Goal: Information Seeking & Learning: Learn about a topic

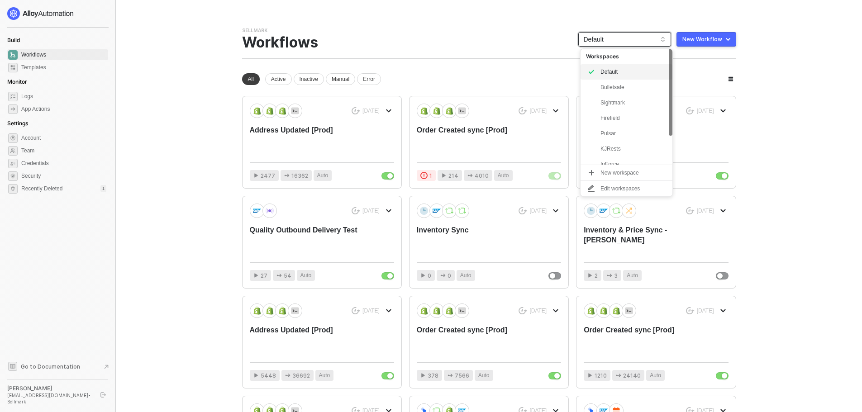
click at [629, 37] on span "Default" at bounding box center [625, 40] width 82 height 14
click at [620, 118] on div "Firefield" at bounding box center [634, 118] width 67 height 11
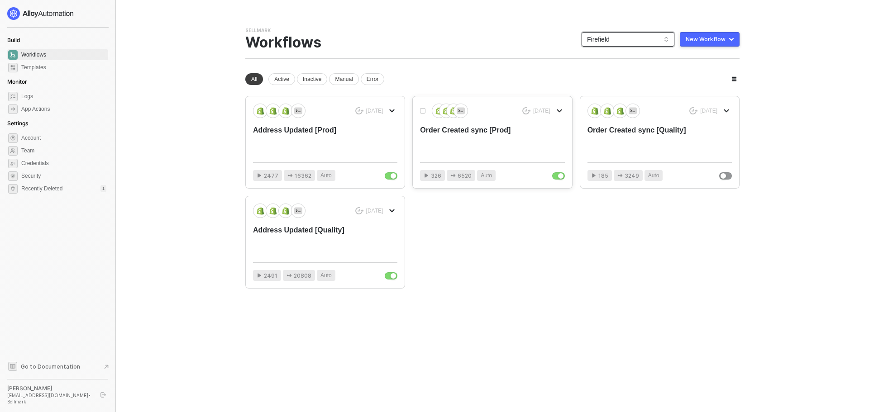
click at [490, 145] on div "Order Created sync [Prod]" at bounding box center [477, 140] width 115 height 30
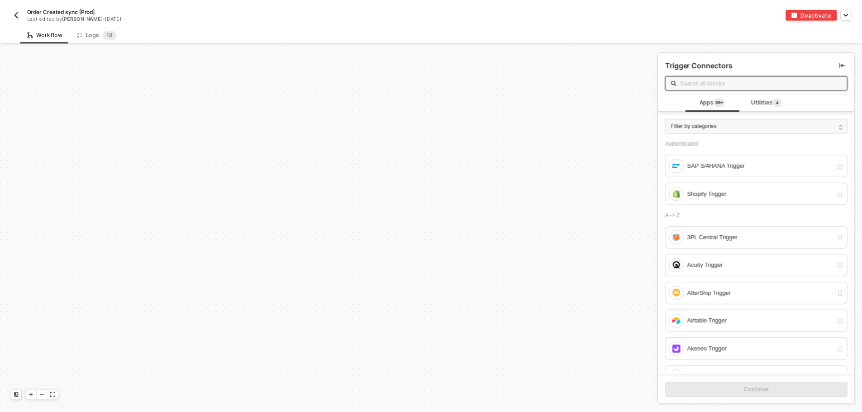
scroll to position [3062, 0]
click at [100, 37] on div "Logs 1 8" at bounding box center [97, 33] width 40 height 9
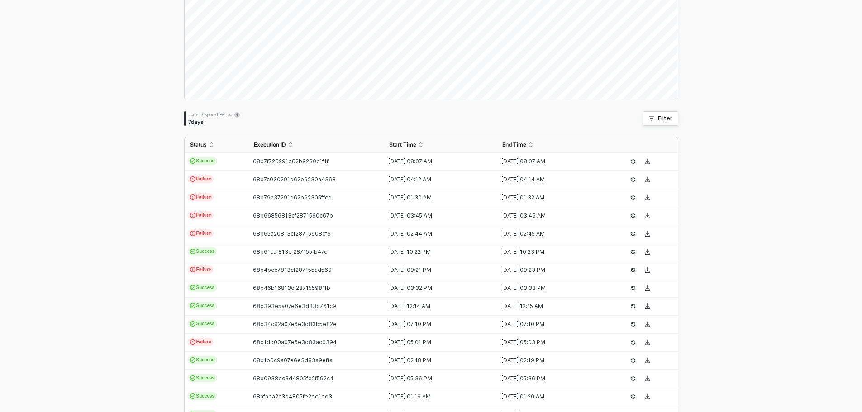
scroll to position [91, 0]
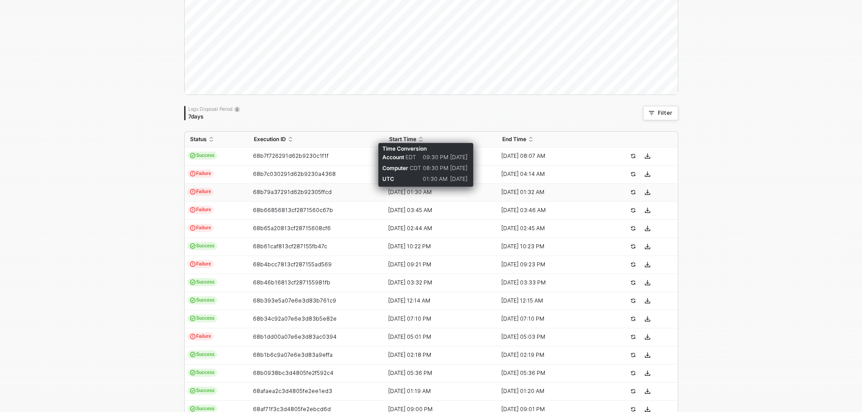
click at [406, 192] on div "[DATE] 01:30 AM" at bounding box center [437, 192] width 106 height 7
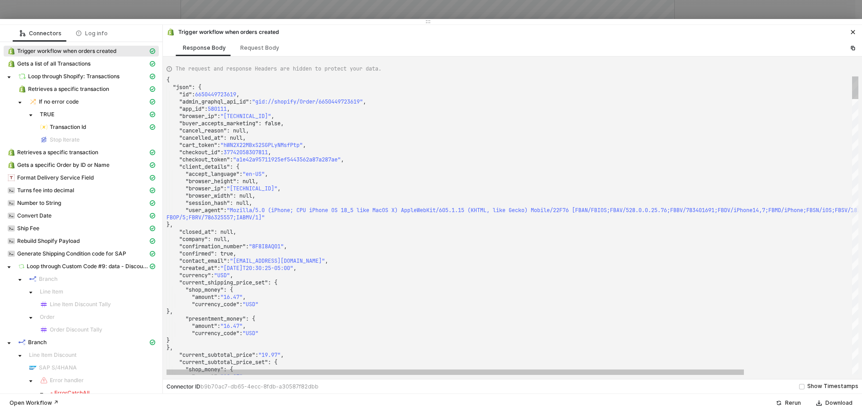
drag, startPoint x: 270, startPoint y: 146, endPoint x: 257, endPoint y: 18, distance: 128.3
click at [257, 18] on div "Connectors Log info Trigger workflow when orders created Gets a list of all Tra…" at bounding box center [431, 206] width 862 height 412
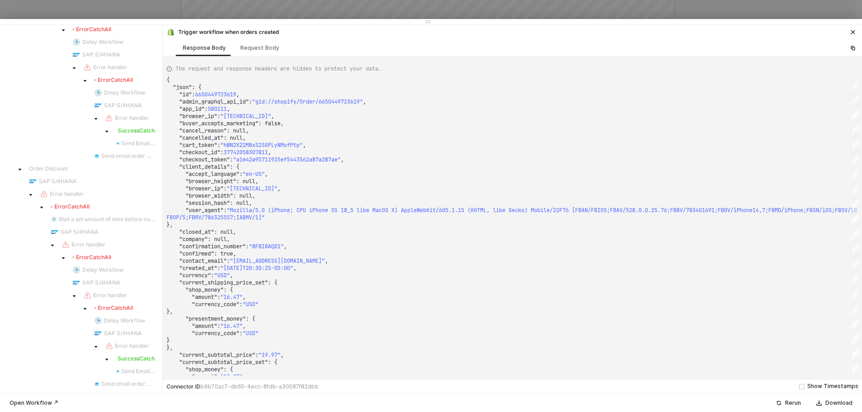
scroll to position [453, 0]
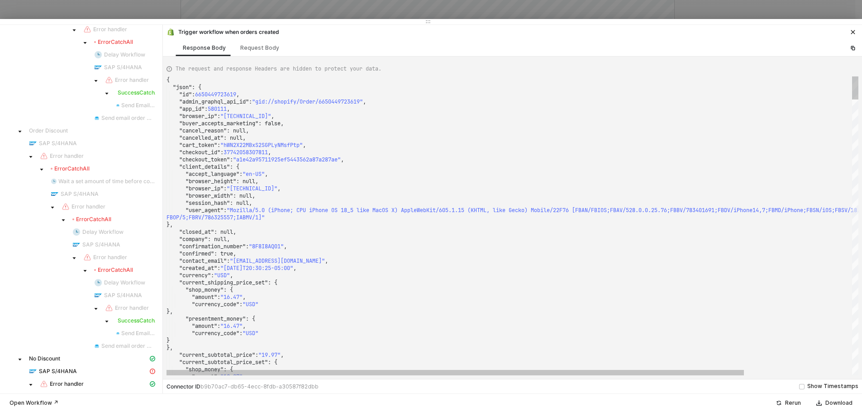
click at [411, 265] on div ""created_at" : "[DATE]T20:30:25-05:00" ," at bounding box center [577, 268] width 821 height 7
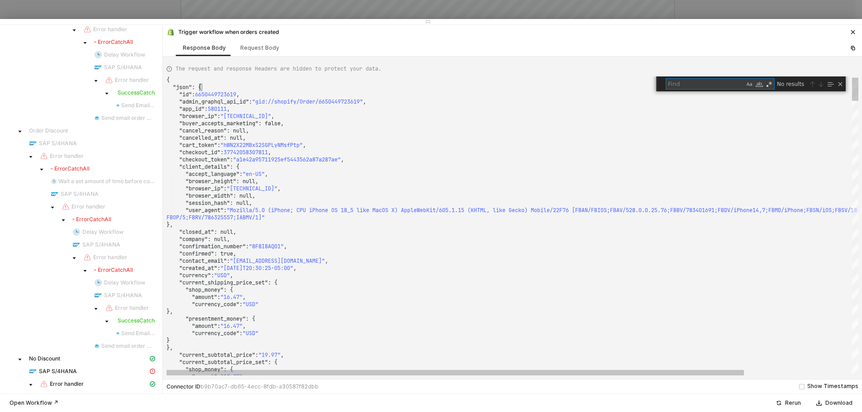
type textarea "m_source=facebook&utm_medium=paid&utm_campaign=120234030667250732&utm_id=120234…"
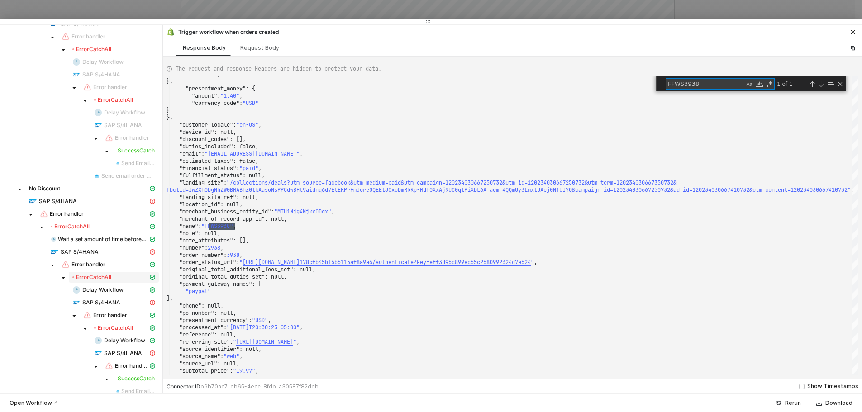
scroll to position [644, 0]
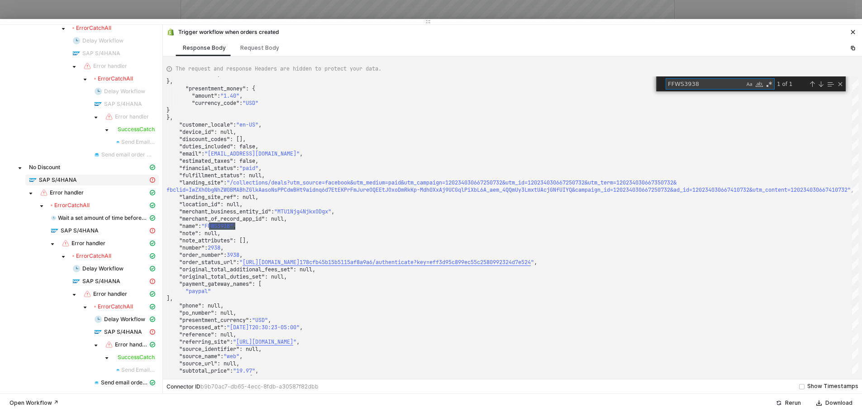
type textarea "FFWS3938"
click at [84, 183] on div "SAP S/4HANA" at bounding box center [88, 180] width 119 height 8
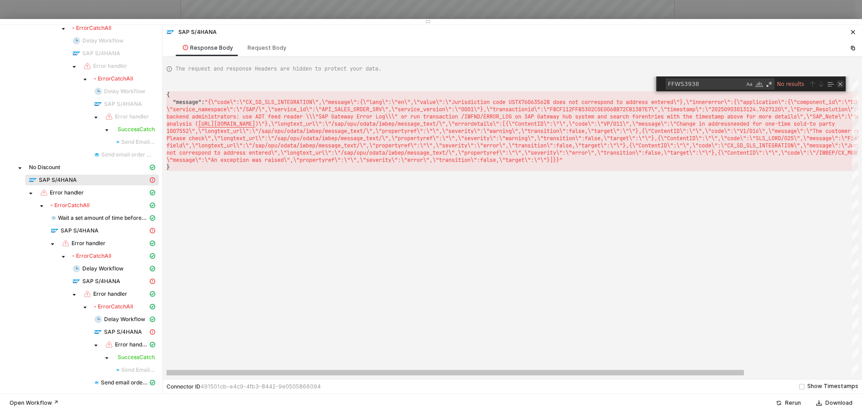
click at [841, 83] on div "Close (Escape)" at bounding box center [840, 84] width 7 height 7
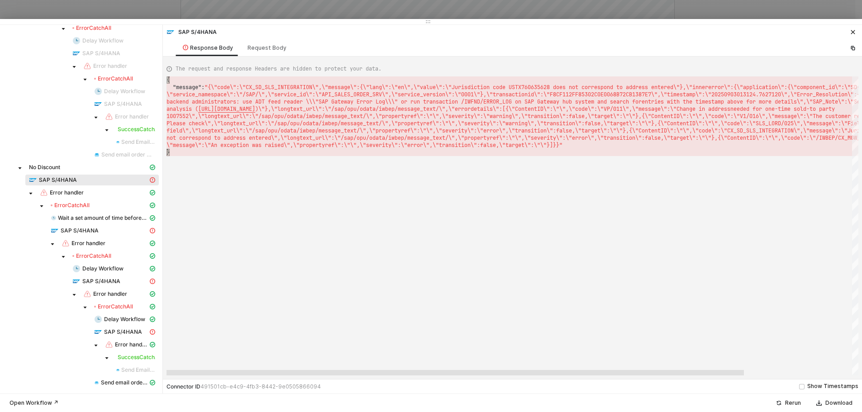
drag, startPoint x: 493, startPoint y: 373, endPoint x: 449, endPoint y: 378, distance: 44.6
click at [449, 378] on div "The request and response Headers are hidden to protect your data. { "message" :…" at bounding box center [512, 218] width 699 height 323
click at [91, 230] on span "SAP S/4HANA" at bounding box center [80, 230] width 38 height 7
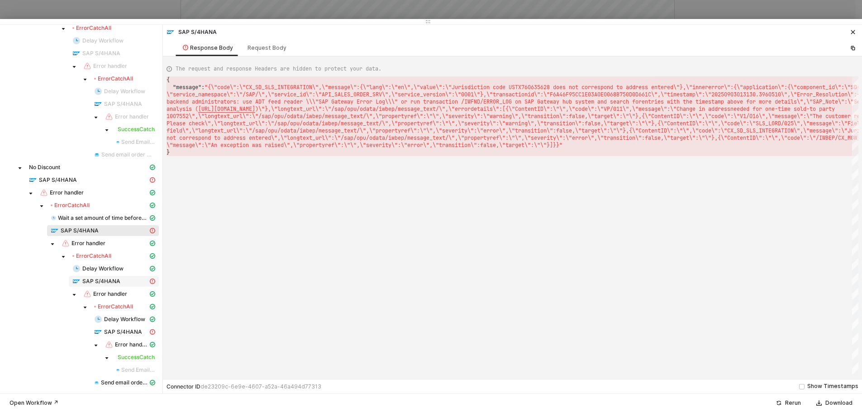
click at [99, 284] on span "SAP S/4HANA" at bounding box center [101, 281] width 38 height 7
click at [114, 332] on span "SAP S/4HANA" at bounding box center [123, 332] width 38 height 7
click at [125, 345] on span "Error handler" at bounding box center [131, 344] width 33 height 7
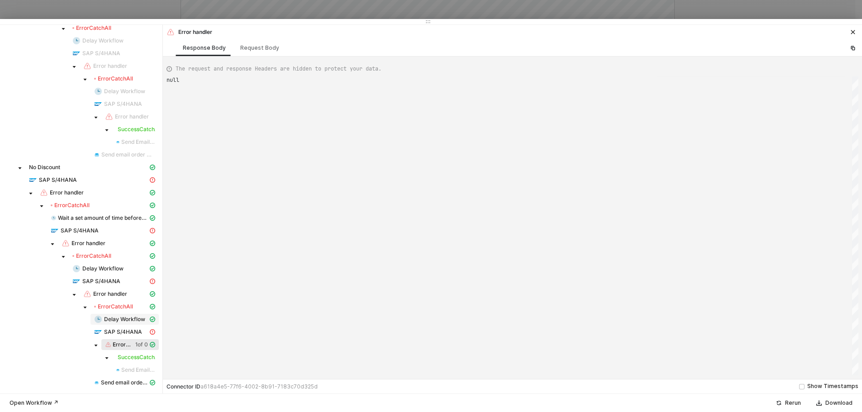
click at [115, 323] on div "Delay Workflow" at bounding box center [121, 320] width 54 height 8
click at [110, 307] on div "Error CatchAll" at bounding box center [113, 306] width 39 height 7
click at [110, 296] on span "Error handler" at bounding box center [110, 294] width 34 height 7
click at [110, 283] on span "SAP S/4HANA" at bounding box center [101, 281] width 38 height 7
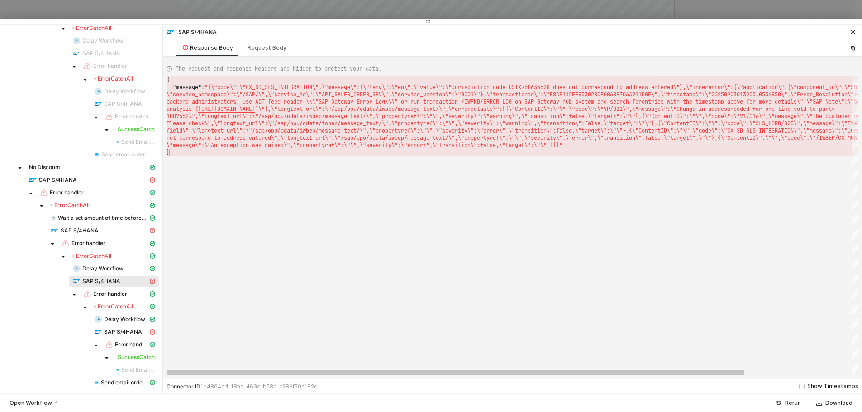
scroll to position [0, 0]
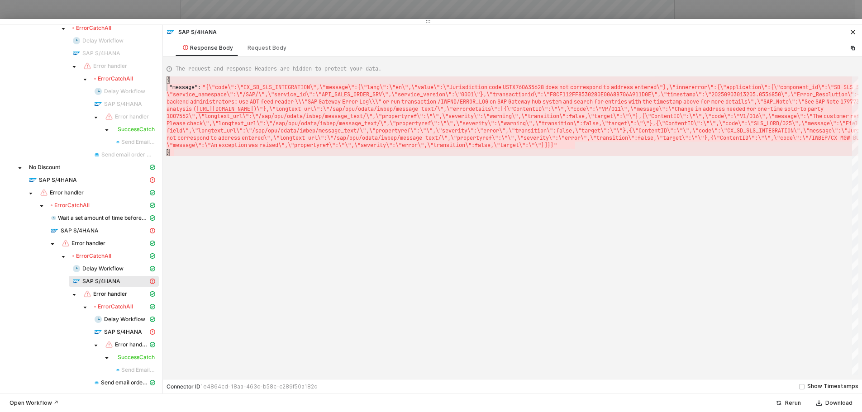
type textarea "{ "message": "{\"code\":\"CX_SD_SLS_INTEGRATION\",\"message\":{\"lang\":\"en\",…"
drag, startPoint x: 175, startPoint y: 152, endPoint x: 163, endPoint y: 78, distance: 74.8
